Goal: Navigation & Orientation: Find specific page/section

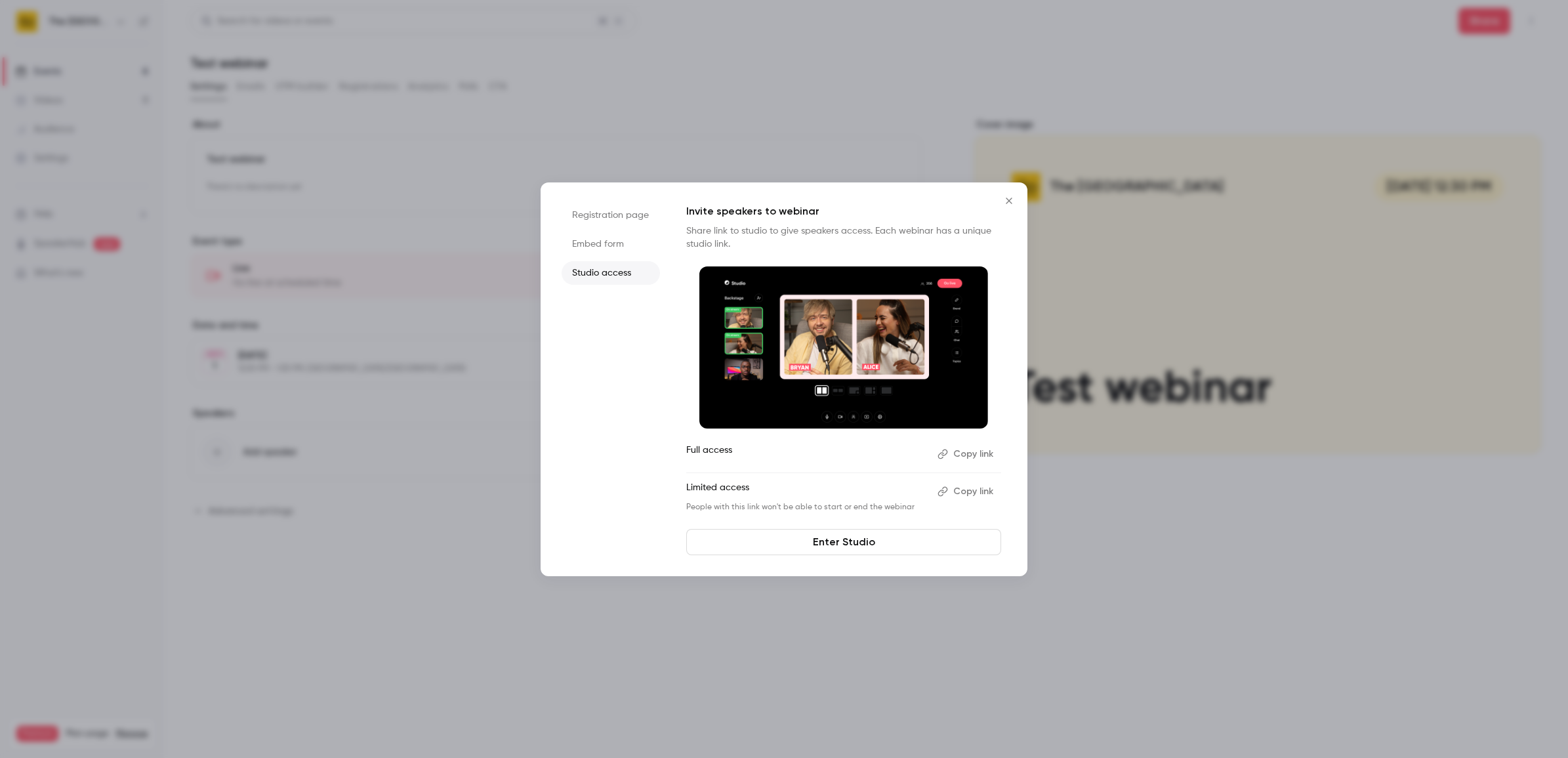
click at [1005, 193] on button "Close" at bounding box center [1009, 200] width 26 height 26
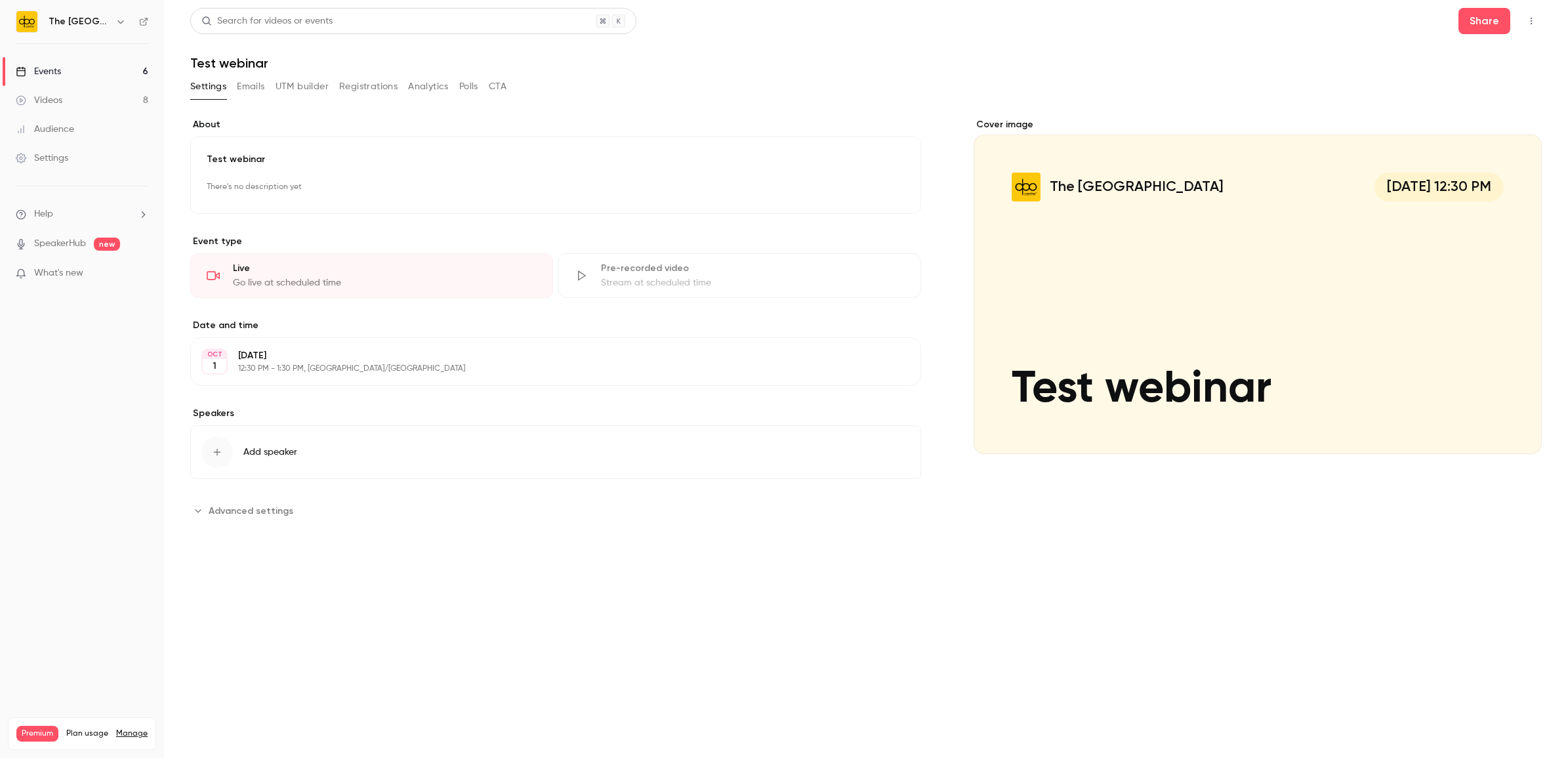
click at [76, 64] on link "Events 6" at bounding box center [81, 71] width 164 height 29
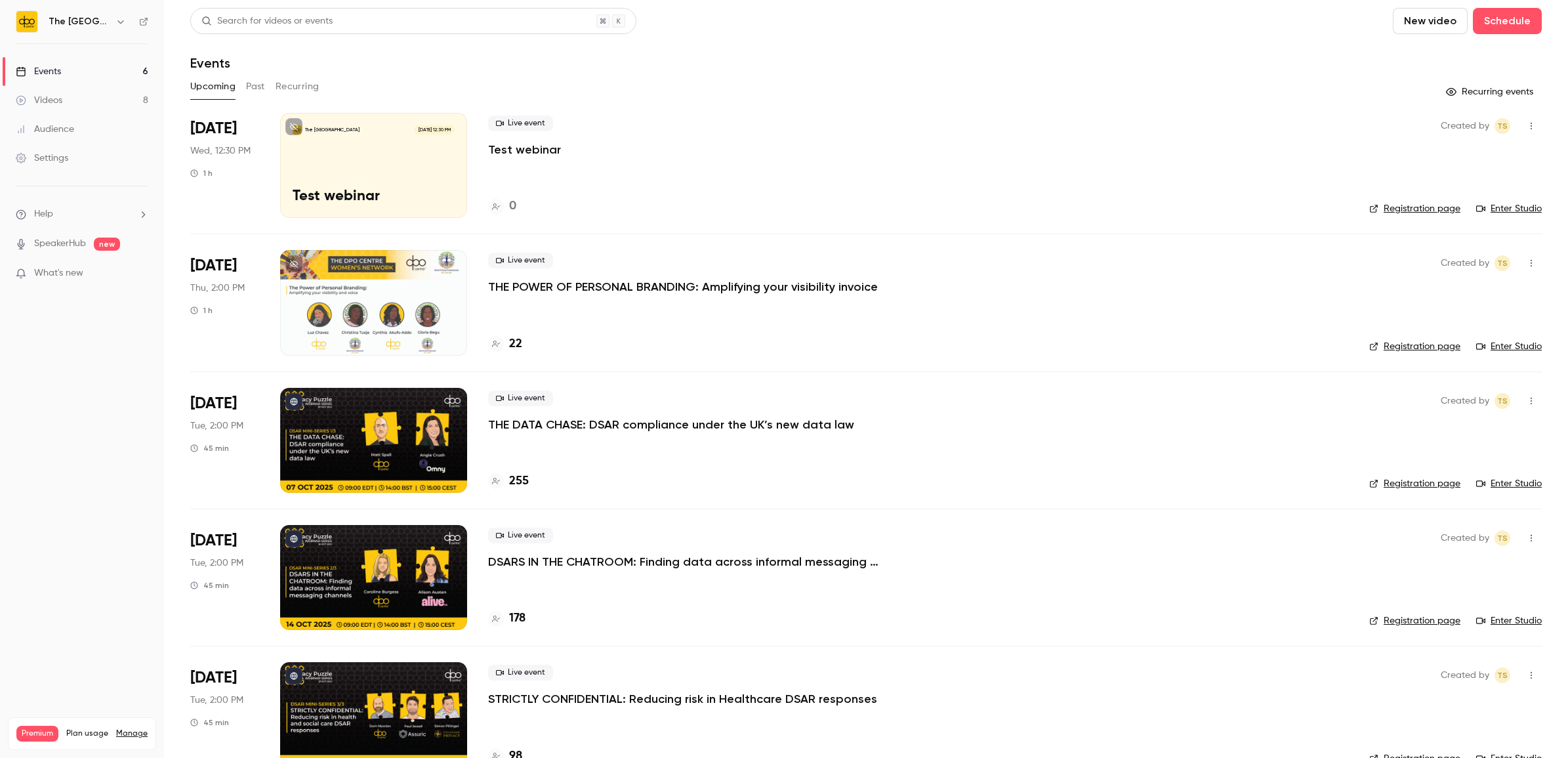
drag, startPoint x: 205, startPoint y: 9, endPoint x: 984, endPoint y: 90, distance: 783.2
click at [991, 98] on div "Upcoming Past Recurring" at bounding box center [866, 89] width 1352 height 26
click at [102, 94] on link "Videos 8" at bounding box center [81, 100] width 164 height 29
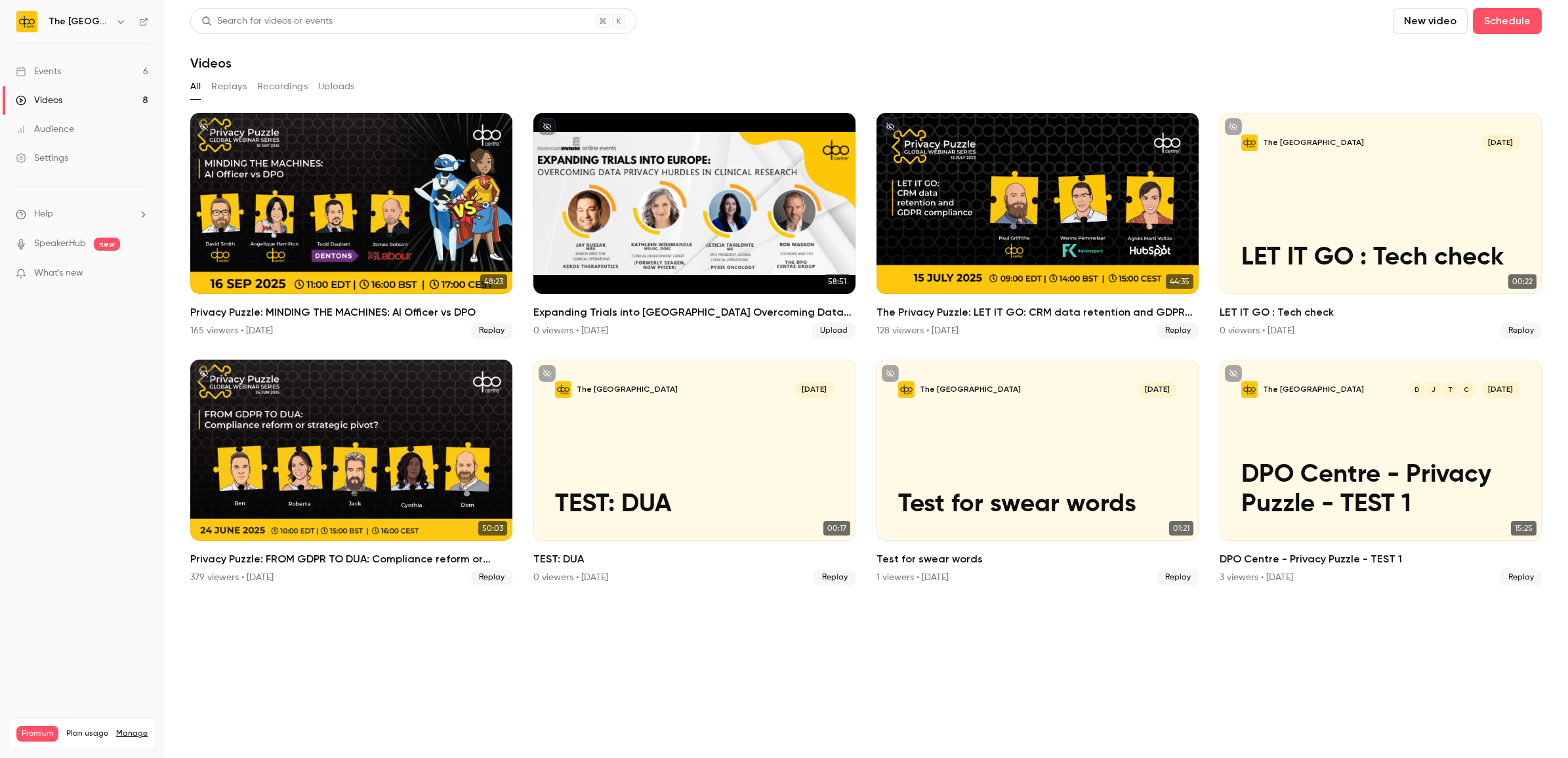
click at [119, 76] on link "Events 6" at bounding box center [81, 71] width 164 height 29
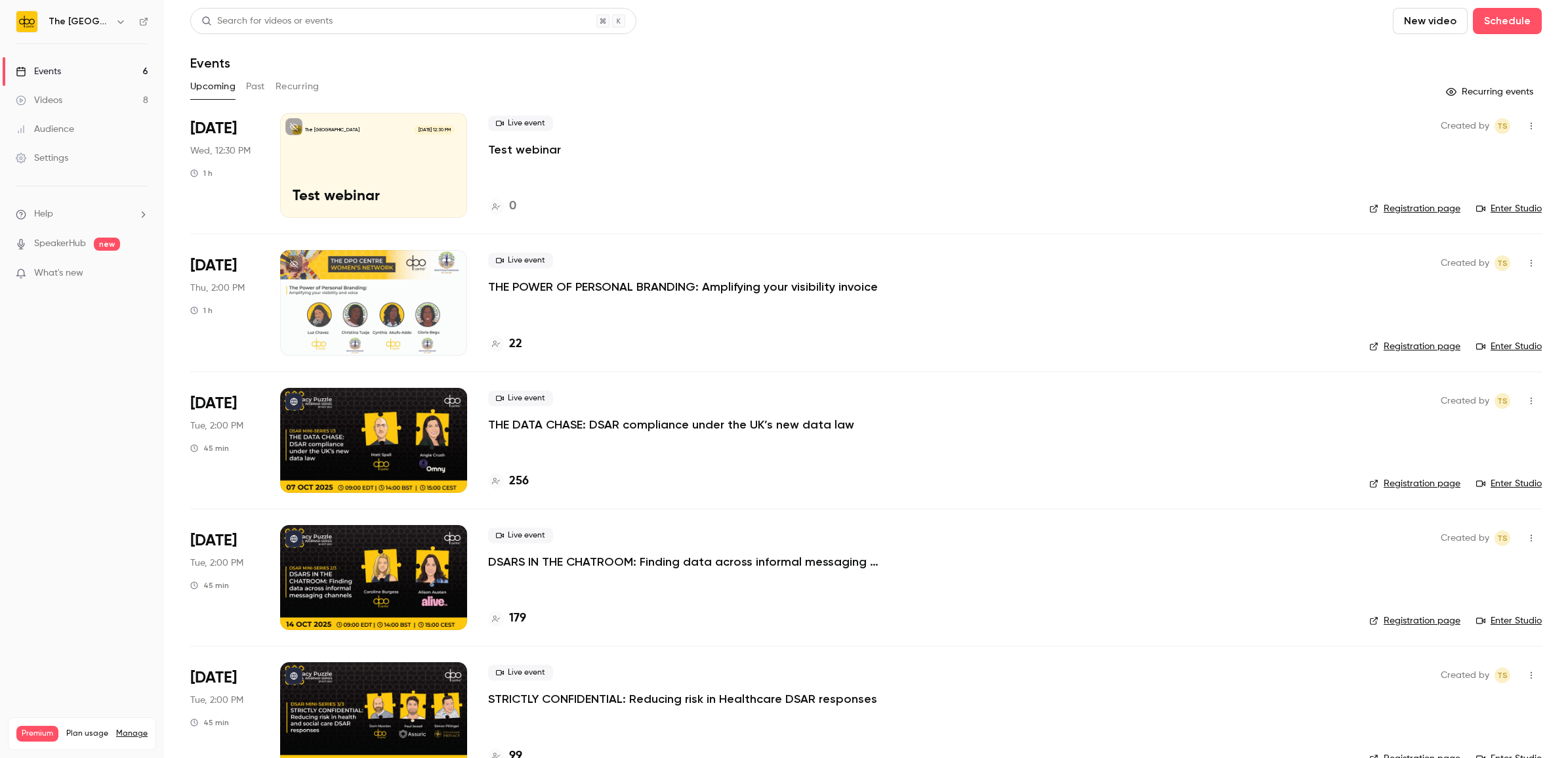
click at [58, 133] on div "Audience" at bounding box center [45, 129] width 59 height 13
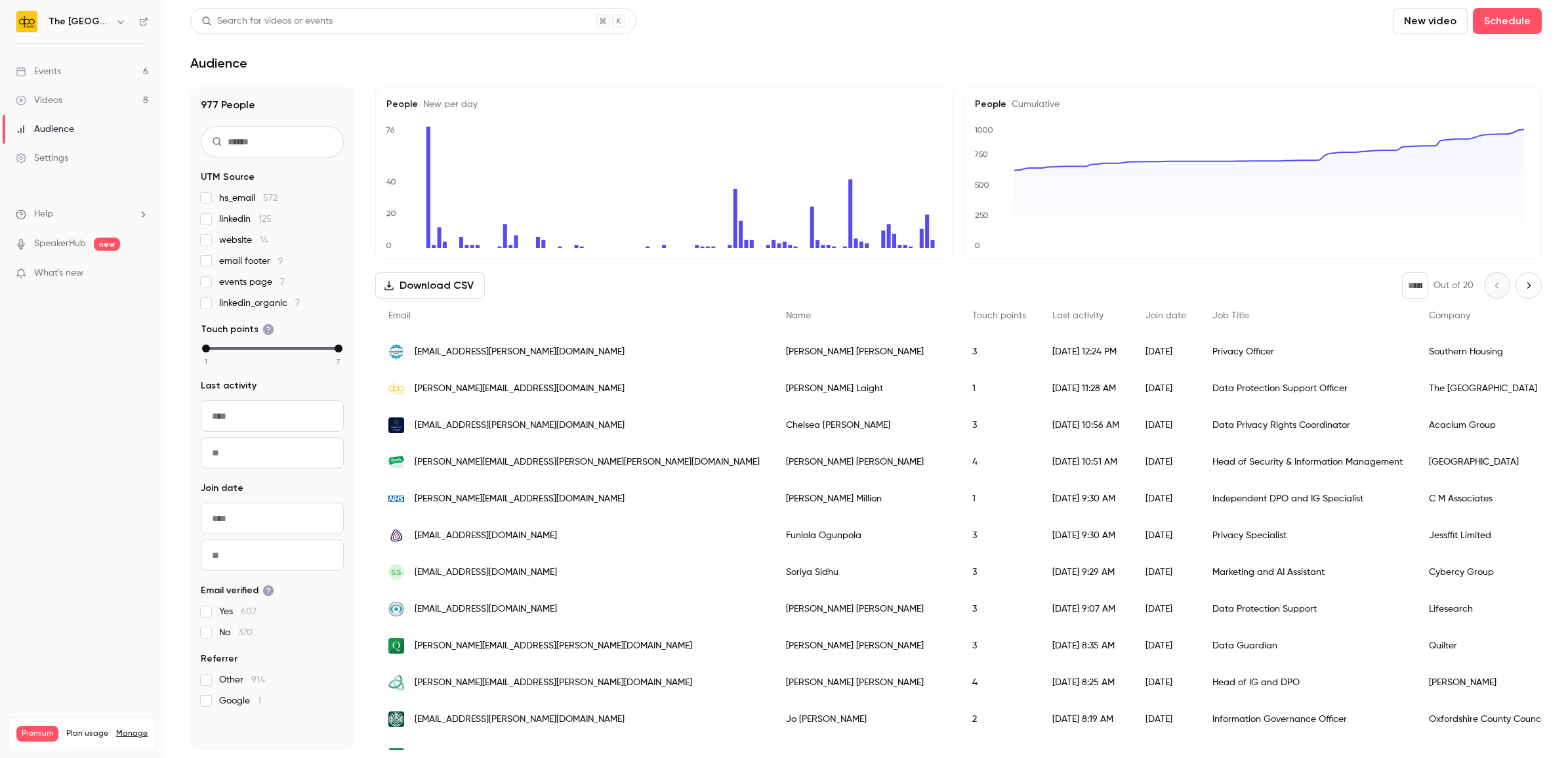
click at [28, 69] on div "Events" at bounding box center [39, 70] width 46 height 13
